Goal: Task Accomplishment & Management: Manage account settings

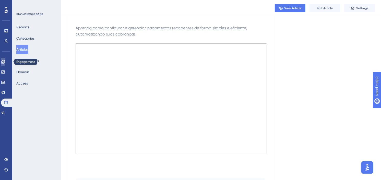
click at [5, 63] on icon at bounding box center [2, 61] width 3 height 3
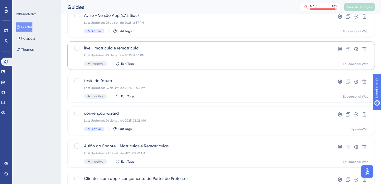
scroll to position [85, 0]
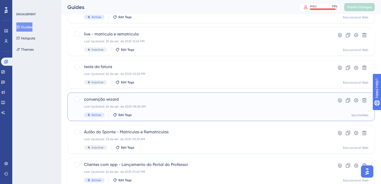
click at [218, 109] on div "convenção wizard Last Updated: 24 de set. de 2025 08:28 AM Active Edit Tags" at bounding box center [200, 107] width 233 height 21
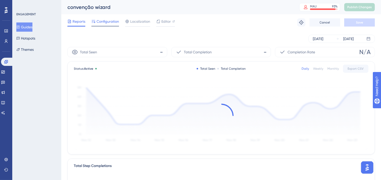
click at [109, 22] on span "Configuration" at bounding box center [108, 21] width 22 height 6
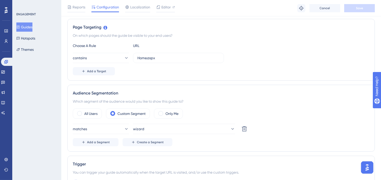
scroll to position [198, 0]
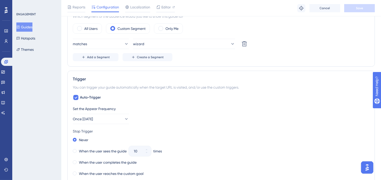
click at [377, 62] on div "Performance Users Engagement Widgets Feedback Product Updates Knowledge Base AI…" at bounding box center [221, 110] width 320 height 616
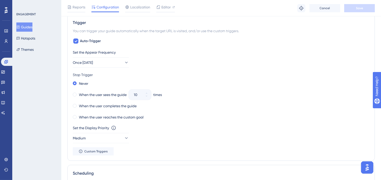
scroll to position [255, 0]
click at [375, 122] on div "Trigger You can trigger your guide automatically when the target URL is visited…" at bounding box center [220, 87] width 307 height 147
click at [124, 64] on icon at bounding box center [126, 61] width 5 height 5
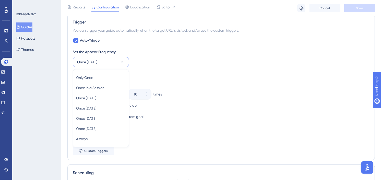
scroll to position [274, 0]
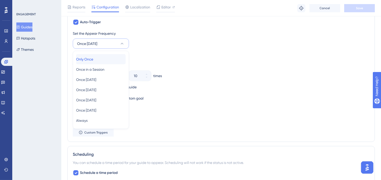
click at [93, 61] on span "Only Once" at bounding box center [84, 59] width 17 height 6
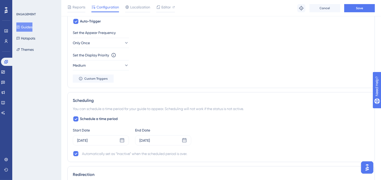
scroll to position [284, 0]
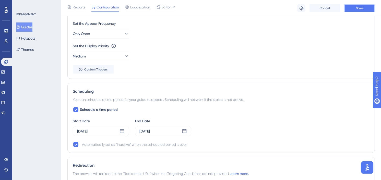
click at [355, 7] on button "Save" at bounding box center [359, 8] width 31 height 8
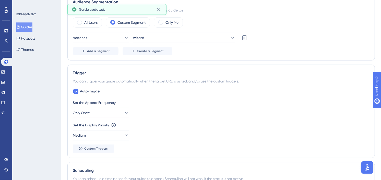
scroll to position [0, 0]
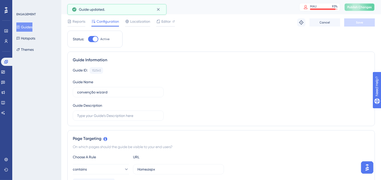
click at [363, 7] on span "Publish Changes" at bounding box center [359, 7] width 25 height 4
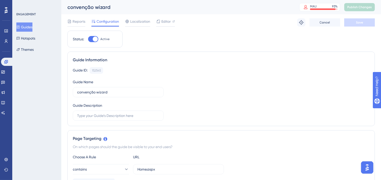
click at [24, 26] on button "Guides" at bounding box center [24, 26] width 16 height 9
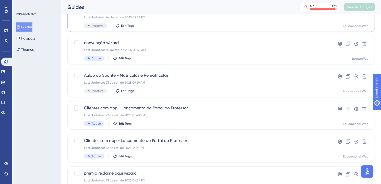
scroll to position [198, 0]
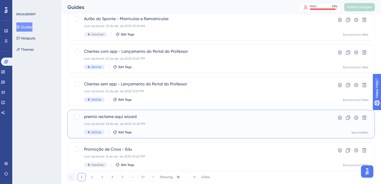
click at [211, 120] on div "premio reclame aqui wizard Last Updated: 23 de set. de 2025 04:34 PM Active Edi…" at bounding box center [200, 124] width 233 height 21
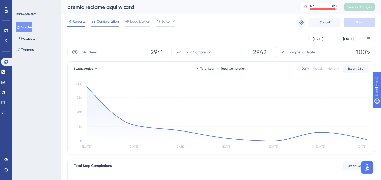
click at [103, 22] on span "Configuration" at bounding box center [108, 21] width 22 height 6
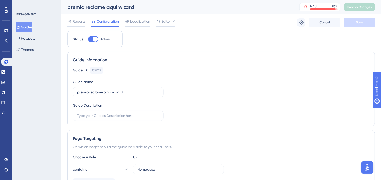
click at [91, 38] on div at bounding box center [93, 39] width 10 height 6
click at [88, 39] on input "Active" at bounding box center [88, 39] width 0 height 0
checkbox input "false"
click at [357, 23] on span "Save" at bounding box center [359, 22] width 7 height 4
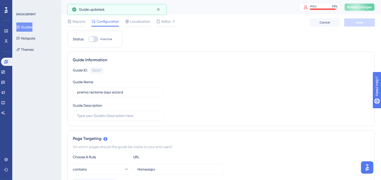
click at [367, 7] on span "Publish Changes" at bounding box center [359, 7] width 25 height 4
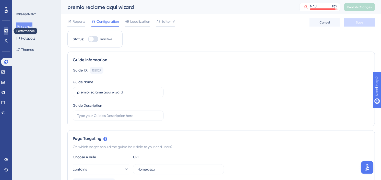
click at [5, 32] on icon at bounding box center [6, 31] width 4 height 4
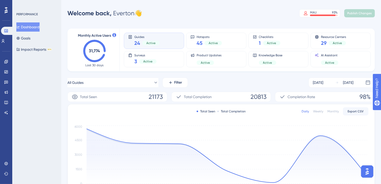
click at [245, 13] on div "Welcome back, Everton 👋 MAU 93 % Click to see add-on and upgrade options Publis…" at bounding box center [220, 13] width 307 height 10
click at [254, 12] on div "Welcome back, Everton 👋 MAU 93 % Click to see add-on and upgrade options Publis…" at bounding box center [220, 13] width 307 height 10
click at [4, 58] on div "Engagement" at bounding box center [6, 62] width 4 height 8
click at [5, 62] on icon at bounding box center [6, 62] width 4 height 4
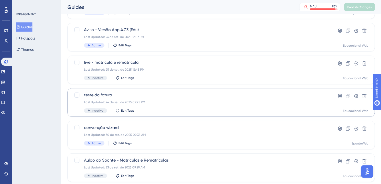
scroll to position [85, 0]
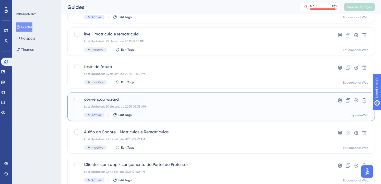
click at [180, 103] on div "convenção wizard Last Updated: 30 de set. de 2025 09:38 AM Active Edit Tags" at bounding box center [200, 107] width 233 height 21
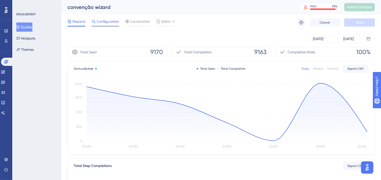
click at [108, 22] on span "Configuration" at bounding box center [108, 21] width 22 height 6
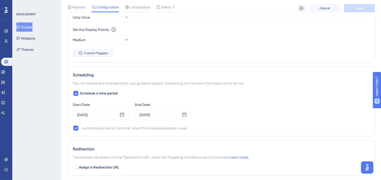
scroll to position [312, 0]
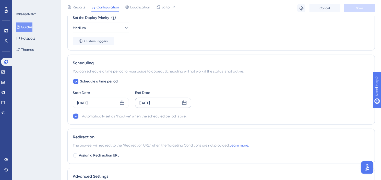
click at [170, 100] on div "[DATE]" at bounding box center [163, 103] width 56 height 10
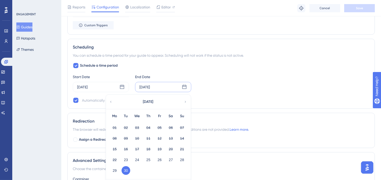
scroll to position [340, 0]
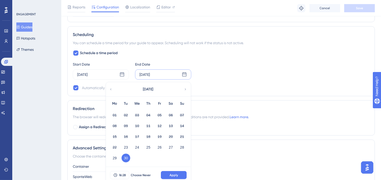
click at [286, 124] on div "Redirection The browser will redirect to the “Redirection URL” when the Targeti…" at bounding box center [220, 117] width 307 height 35
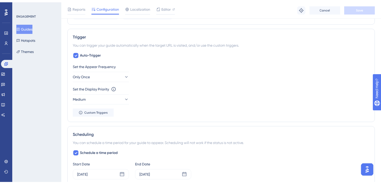
scroll to position [0, 0]
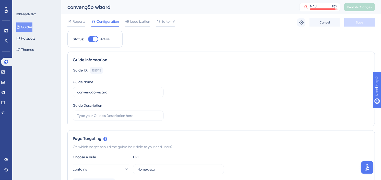
click at [32, 27] on button "Guides" at bounding box center [24, 26] width 16 height 9
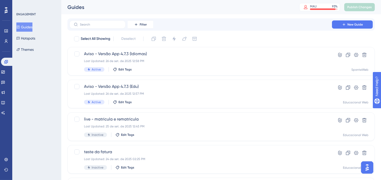
click at [6, 32] on icon at bounding box center [6, 31] width 4 height 4
